Goal: Task Accomplishment & Management: Manage account settings

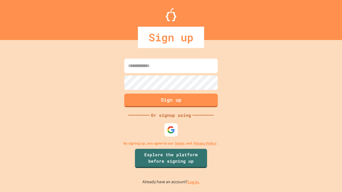
click at [194, 182] on link "Log in." at bounding box center [194, 182] width 12 height 6
